Goal: Task Accomplishment & Management: Manage account settings

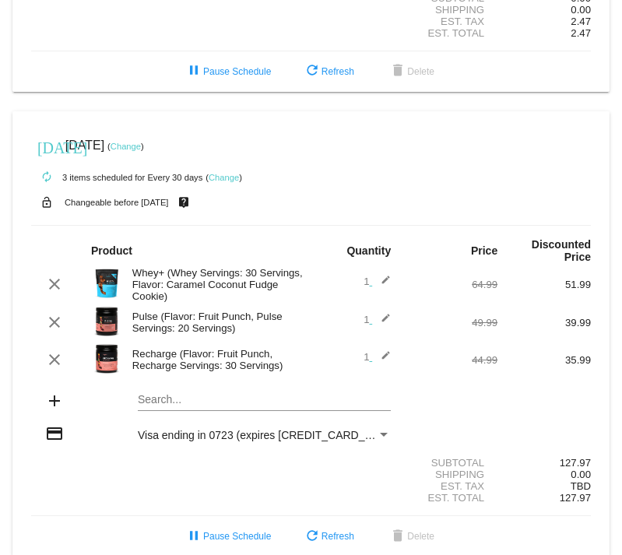
scroll to position [355, 0]
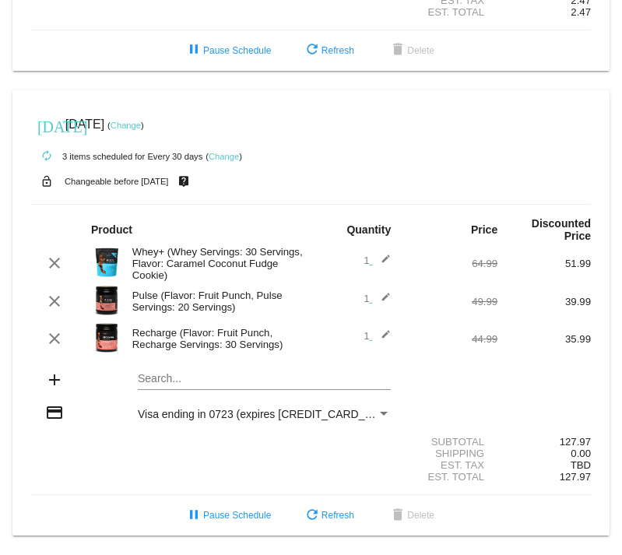
click at [141, 121] on link "Change" at bounding box center [126, 125] width 30 height 9
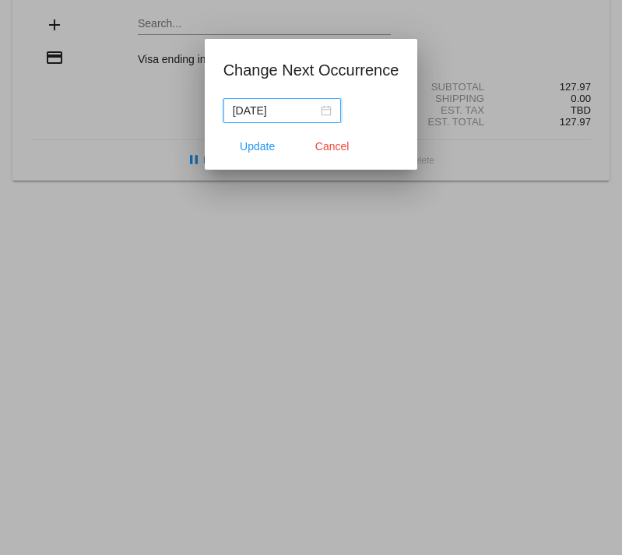
click at [312, 113] on div "[DATE]" at bounding box center [282, 110] width 99 height 17
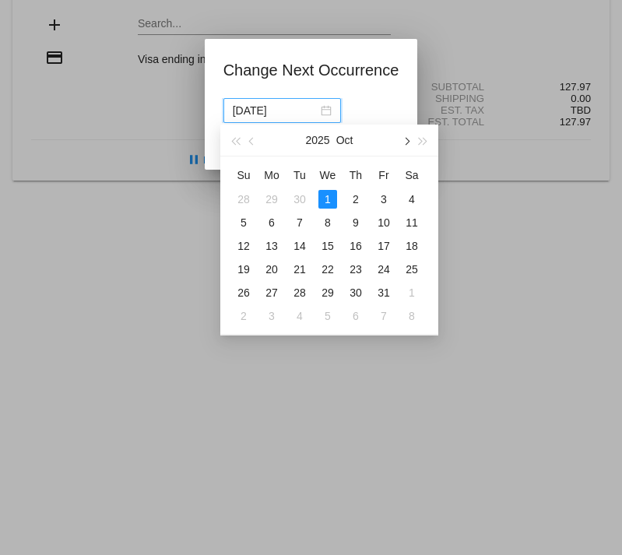
click at [413, 138] on button "button" at bounding box center [405, 140] width 17 height 31
click at [278, 222] on div "3" at bounding box center [271, 222] width 19 height 19
type input "[DATE]"
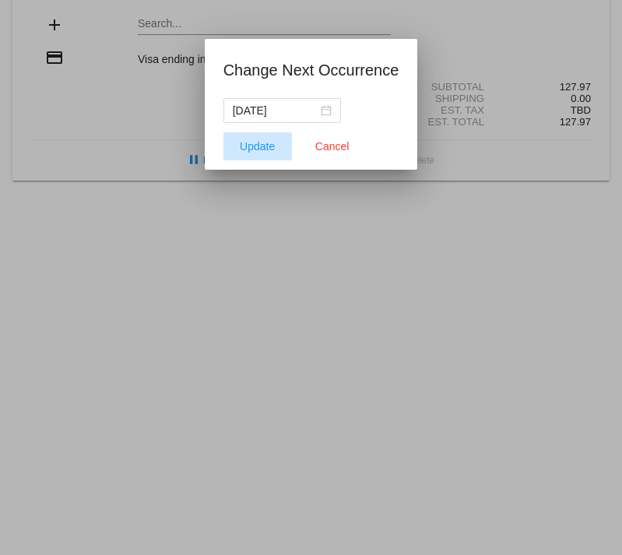
click at [269, 148] on span "Update" at bounding box center [257, 146] width 35 height 12
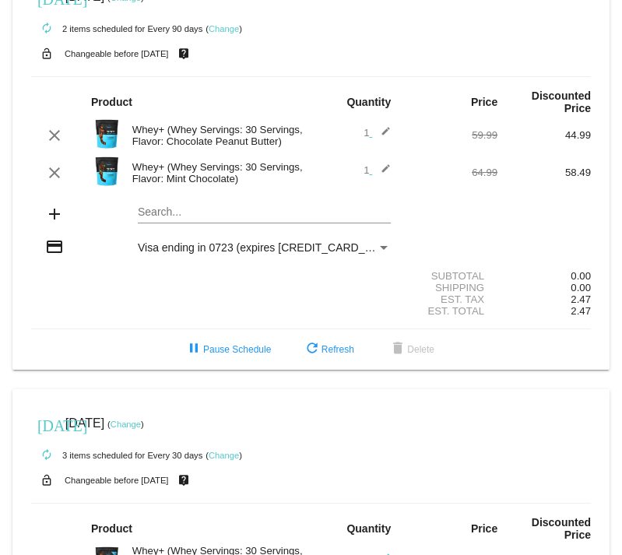
scroll to position [0, 0]
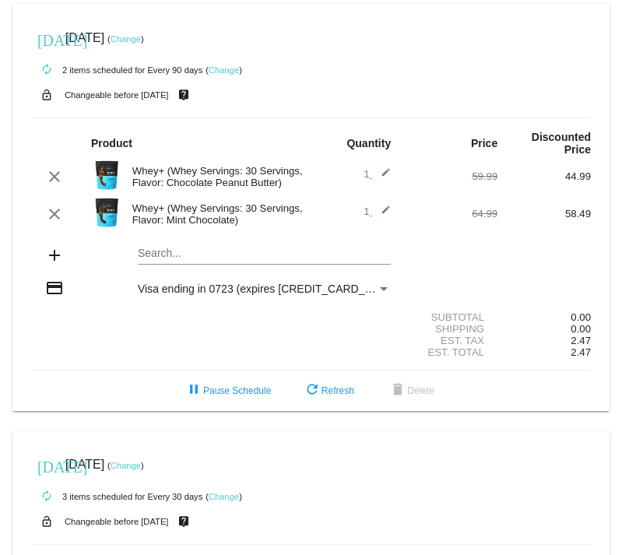
click at [141, 38] on link "Change" at bounding box center [126, 38] width 30 height 9
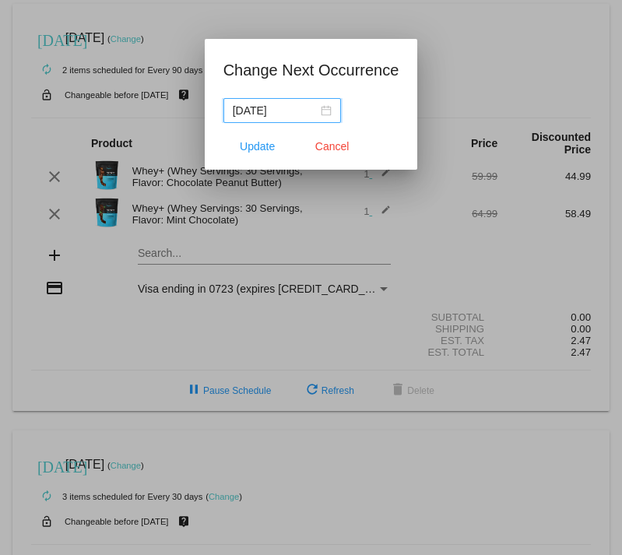
click at [311, 106] on div "[DATE]" at bounding box center [282, 110] width 99 height 17
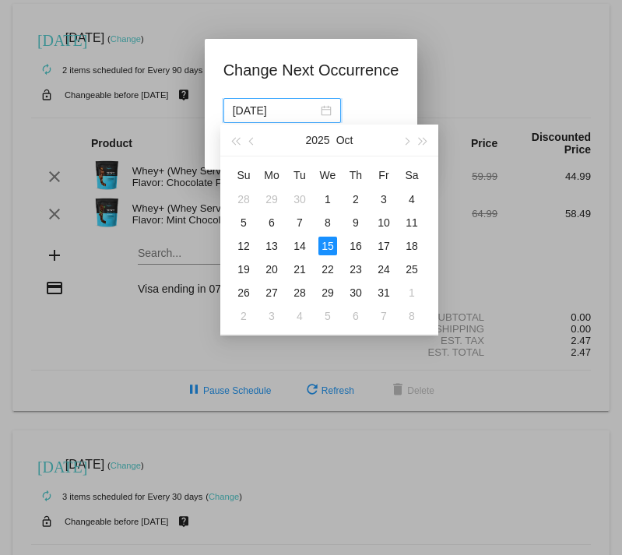
click at [465, 59] on div at bounding box center [311, 277] width 622 height 555
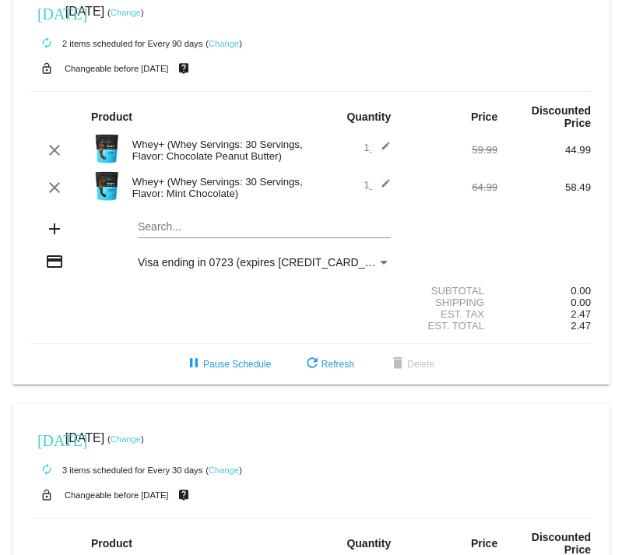
scroll to position [64, 0]
